Goal: Navigation & Orientation: Find specific page/section

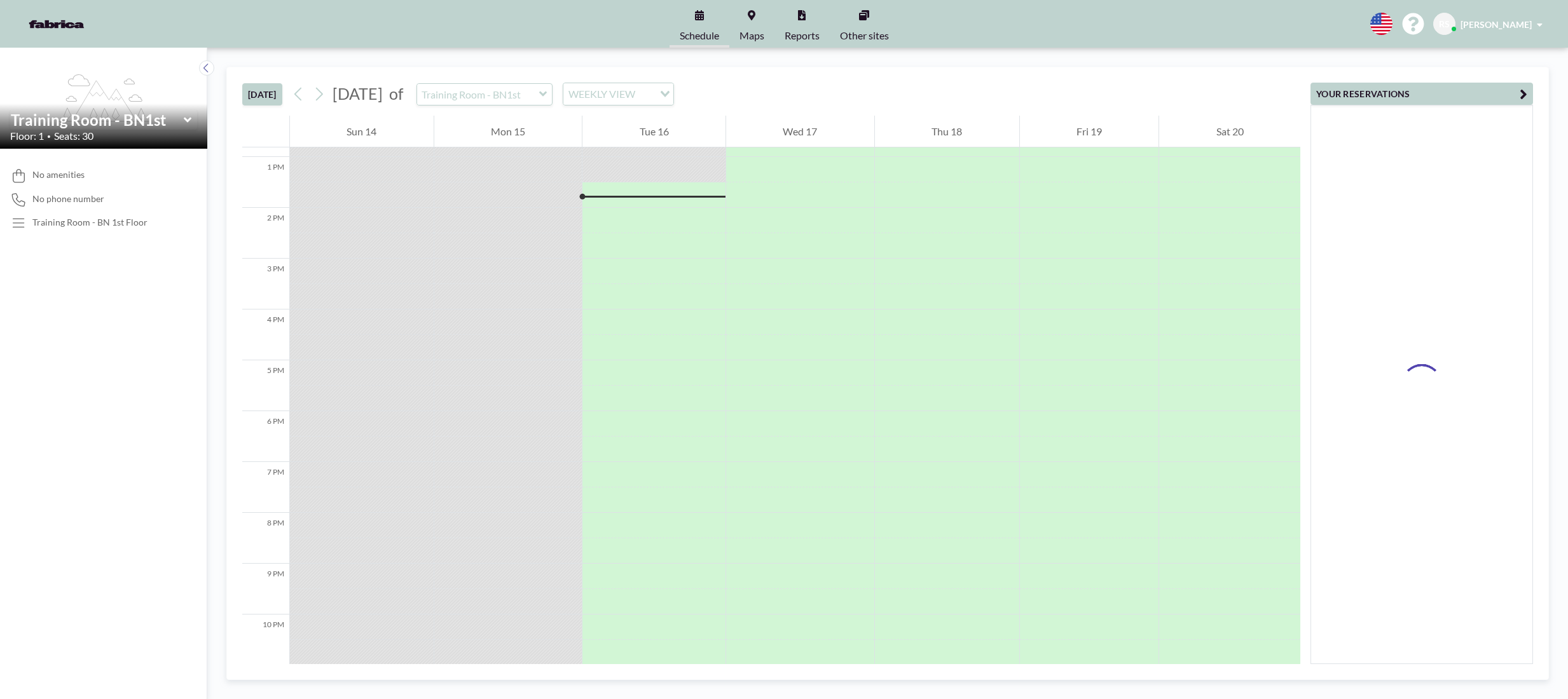
scroll to position [662, 0]
click at [742, 25] on link "Maps" at bounding box center [752, 24] width 45 height 47
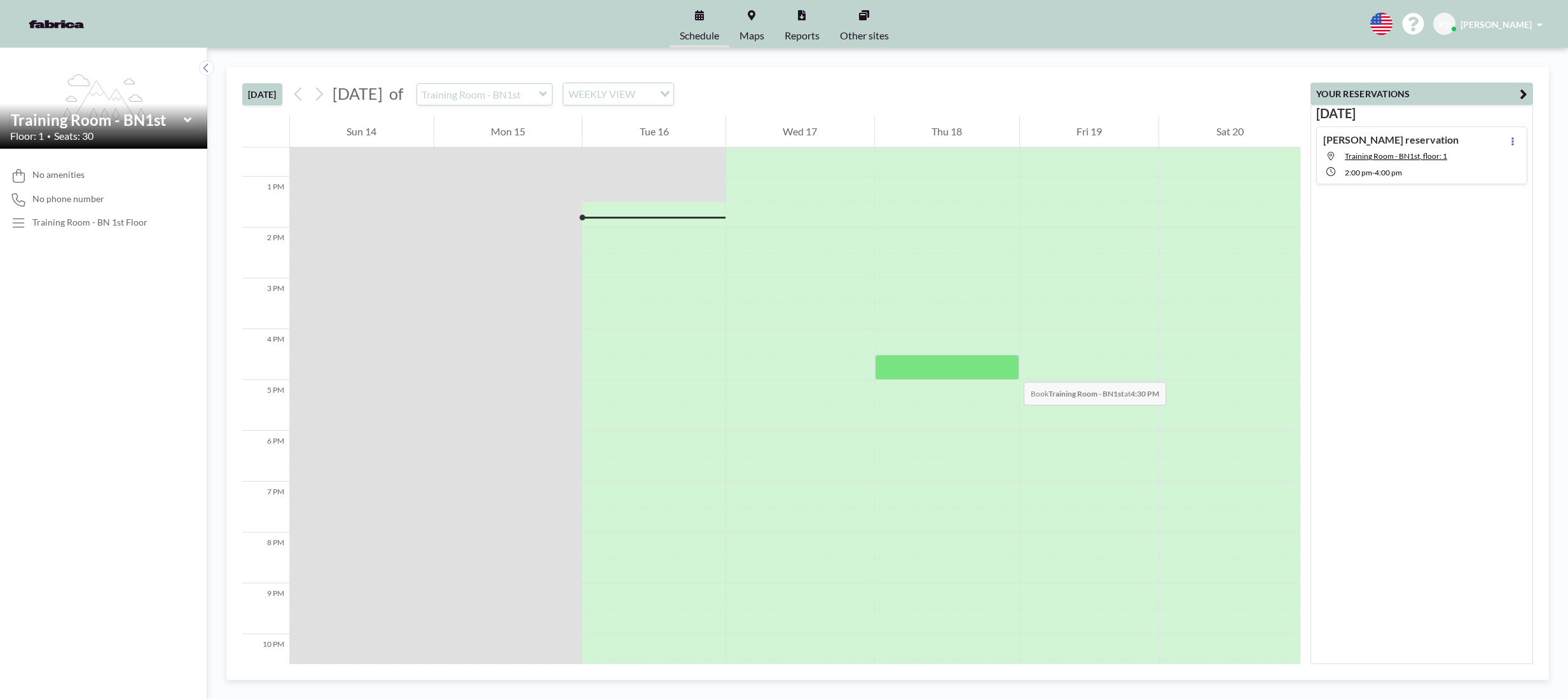
scroll to position [662, 0]
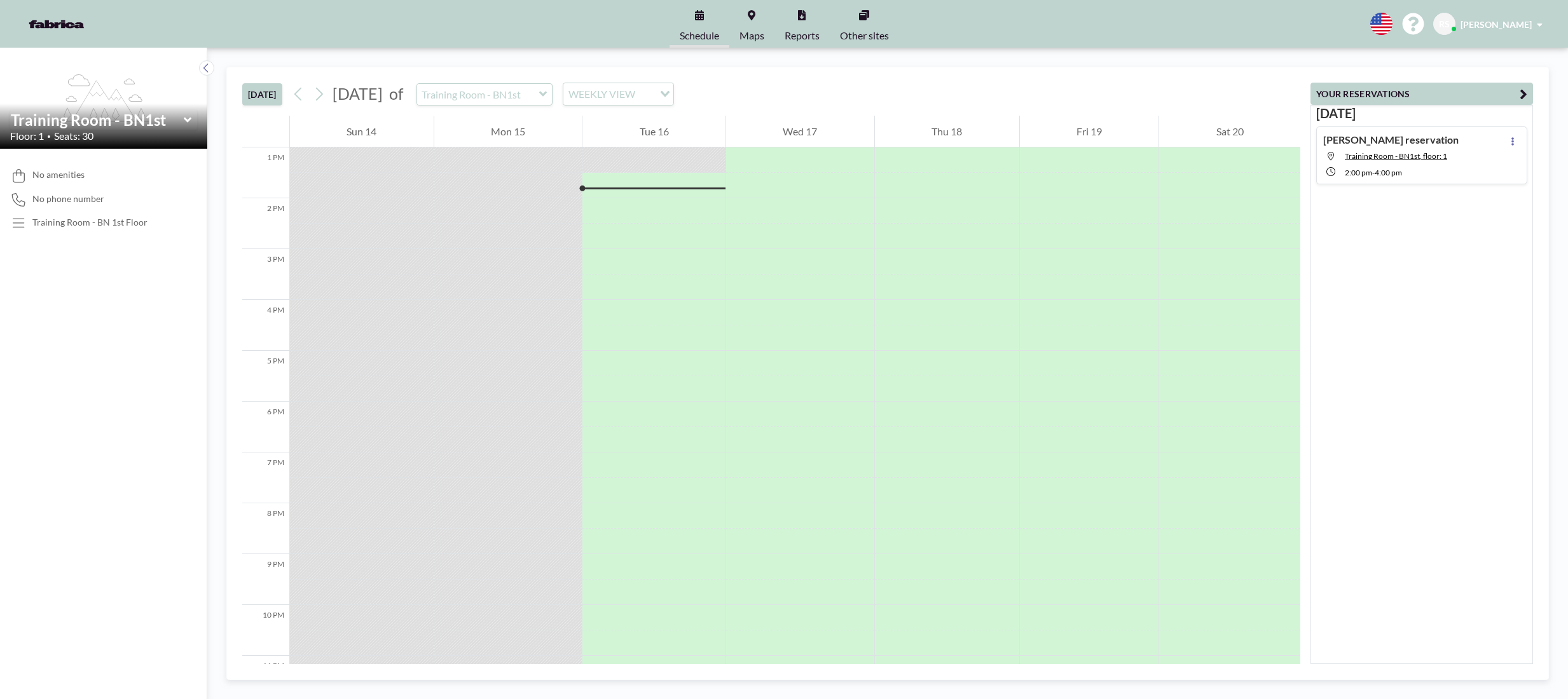
click at [762, 34] on span "Maps" at bounding box center [751, 35] width 25 height 10
